Goal: Complete application form: Complete application form

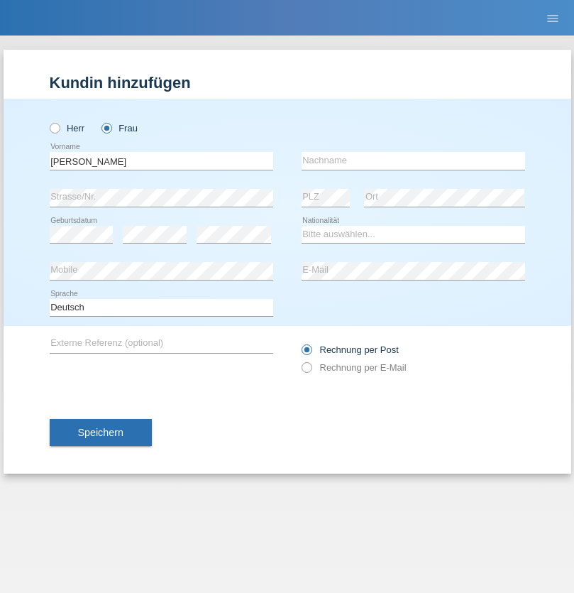
type input "Ivone"
click at [413, 160] on input "text" at bounding box center [414, 161] width 224 height 18
type input "Ferreira"
select select "CH"
radio input "true"
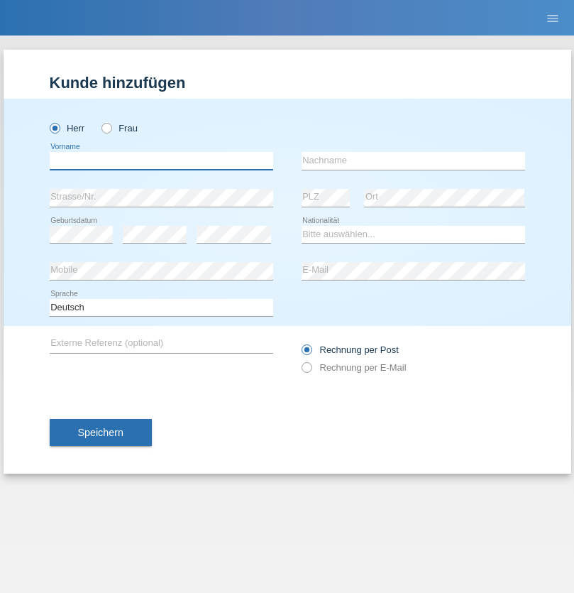
click at [161, 160] on input "text" at bounding box center [162, 161] width 224 height 18
type input "Oliver"
click at [413, 160] on input "text" at bounding box center [414, 161] width 224 height 18
type input "Hager"
select select "CH"
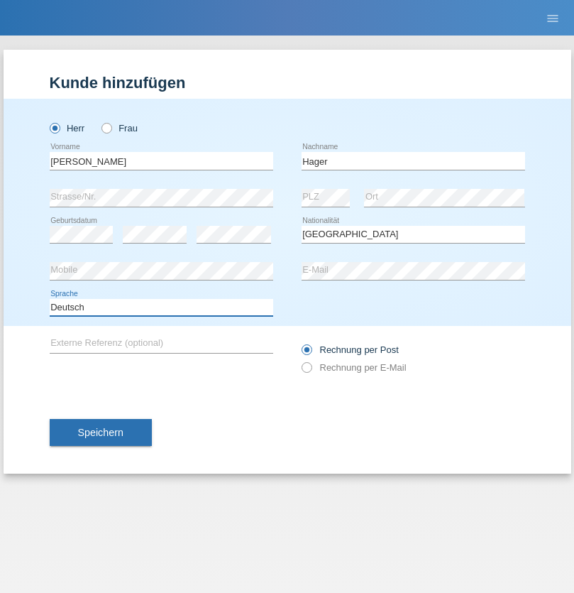
select select "en"
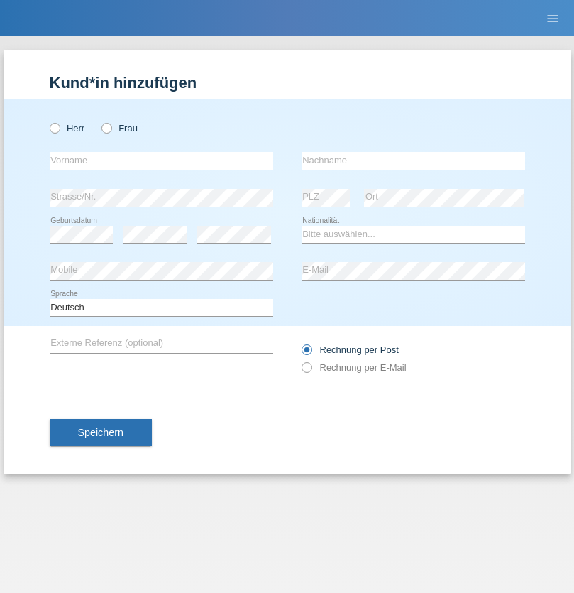
radio input "true"
click at [161, 160] on input "text" at bounding box center [162, 161] width 224 height 18
type input "[PERSON_NAME]"
click at [413, 160] on input "text" at bounding box center [414, 161] width 224 height 18
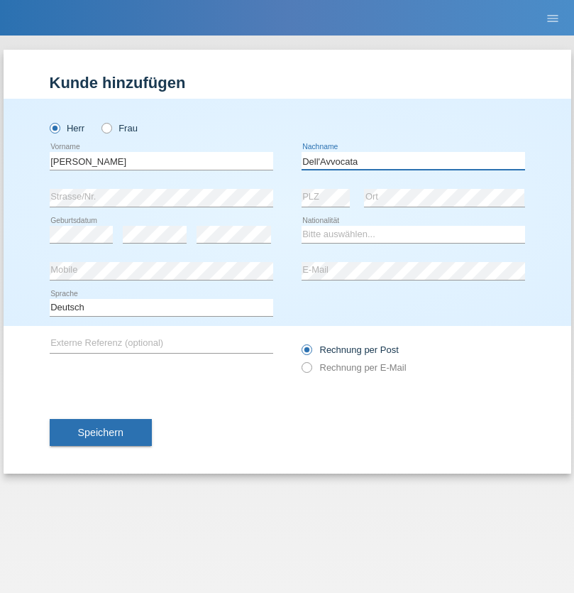
type input "Dell'Avvocata"
select select "CH"
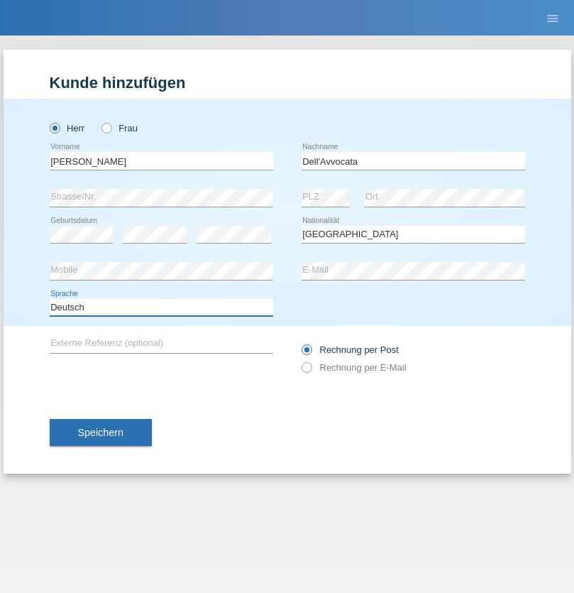
select select "en"
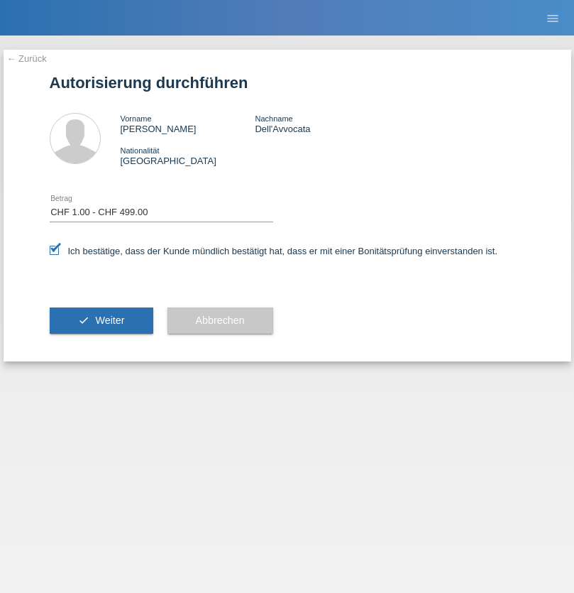
select select "1"
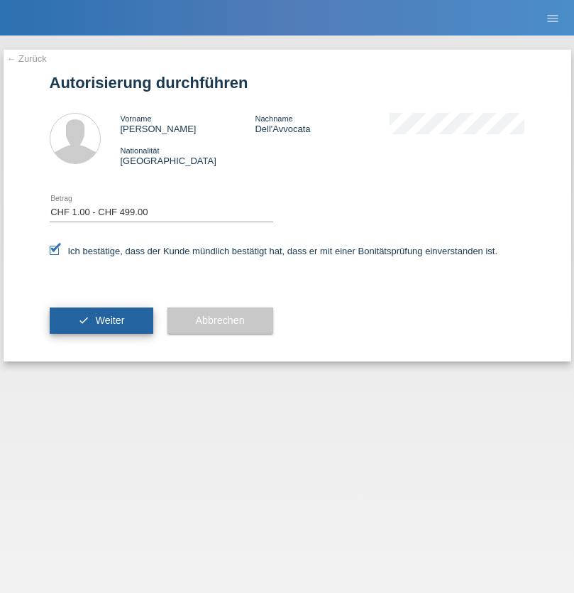
click at [101, 320] on span "Weiter" at bounding box center [109, 319] width 29 height 11
